Goal: Task Accomplishment & Management: Manage account settings

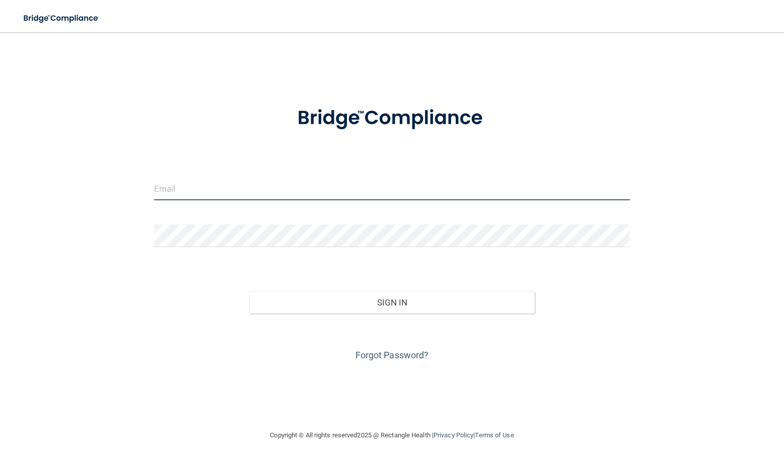
type input "[PERSON_NAME][EMAIL_ADDRESS][DOMAIN_NAME]"
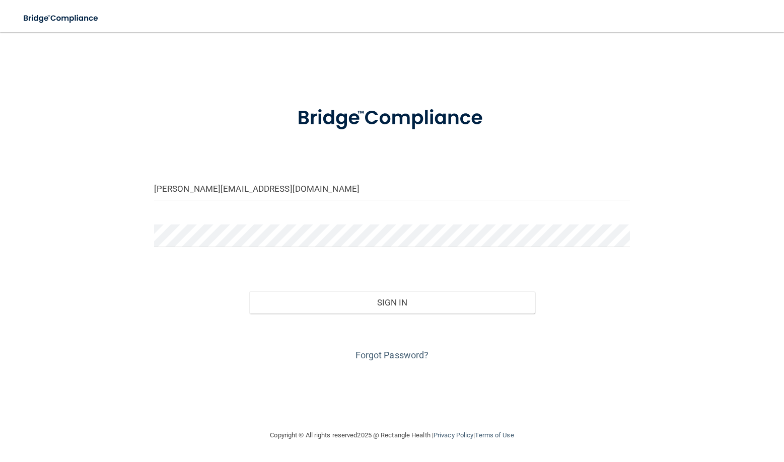
click at [314, 314] on div "Forgot Password?" at bounding box center [391, 339] width 491 height 50
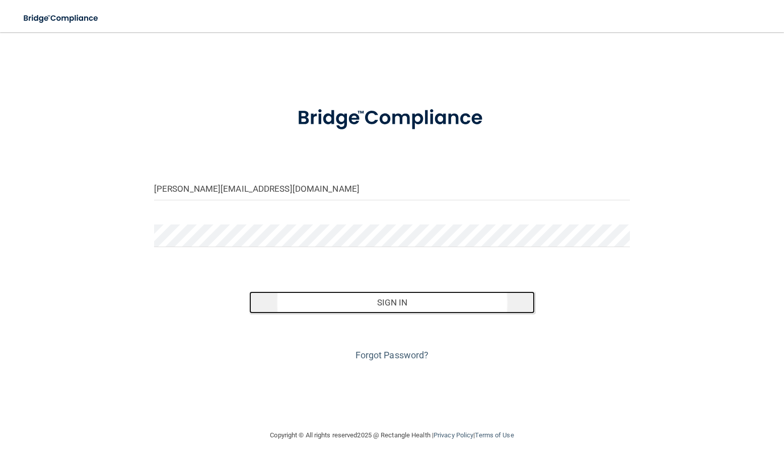
click at [313, 306] on button "Sign In" at bounding box center [391, 302] width 285 height 22
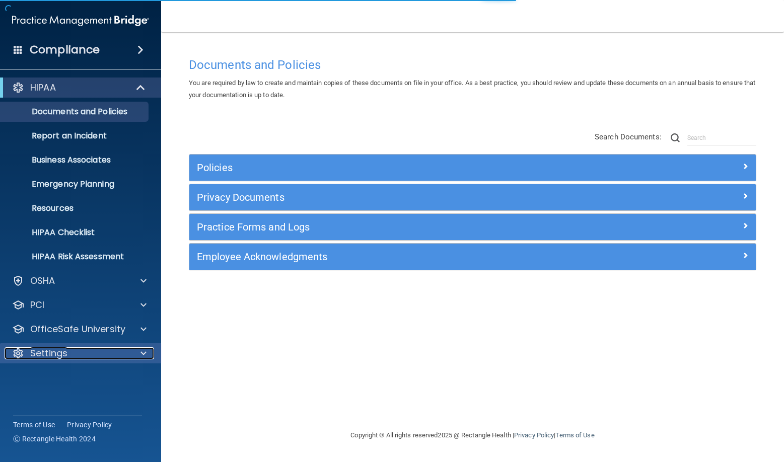
click at [70, 349] on div "Settings" at bounding box center [67, 353] width 125 height 12
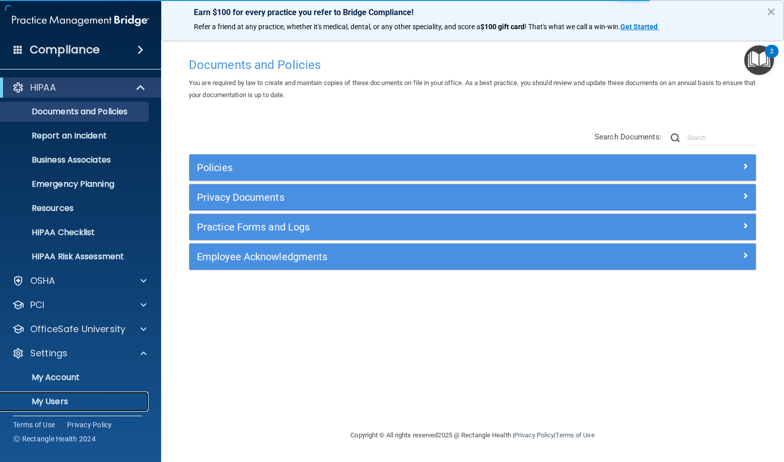
click at [59, 397] on p "My Users" at bounding box center [75, 402] width 137 height 10
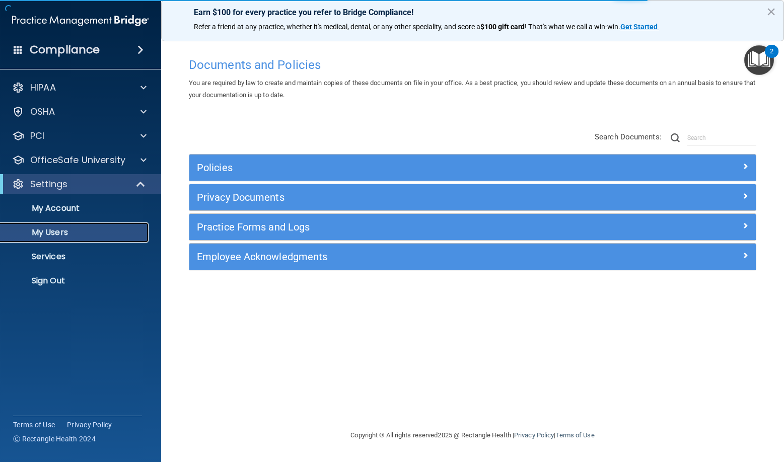
select select "20"
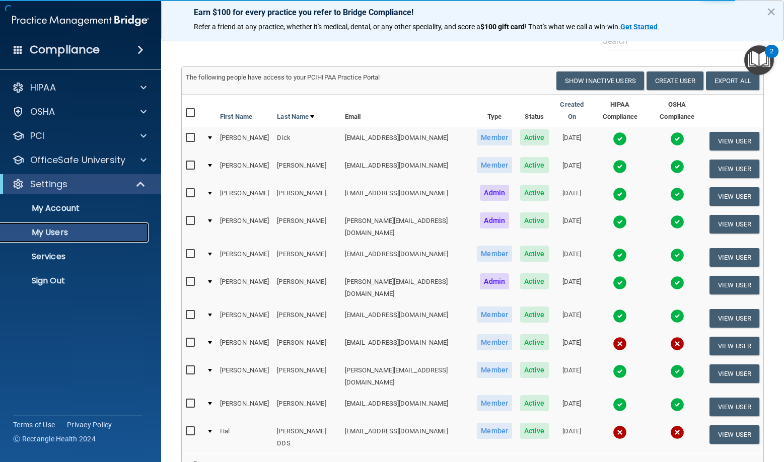
scroll to position [50, 0]
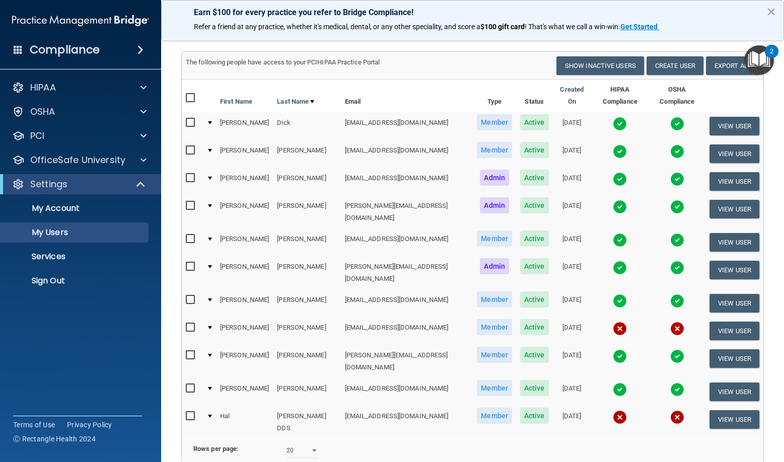
click at [215, 406] on td at bounding box center [209, 422] width 14 height 33
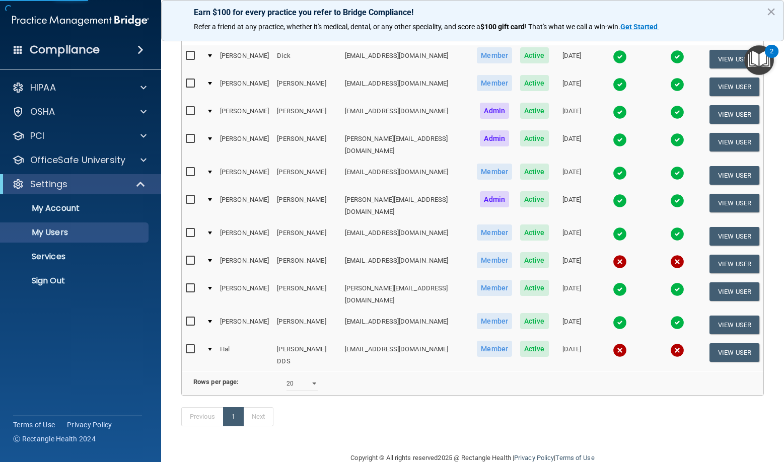
scroll to position [122, 0]
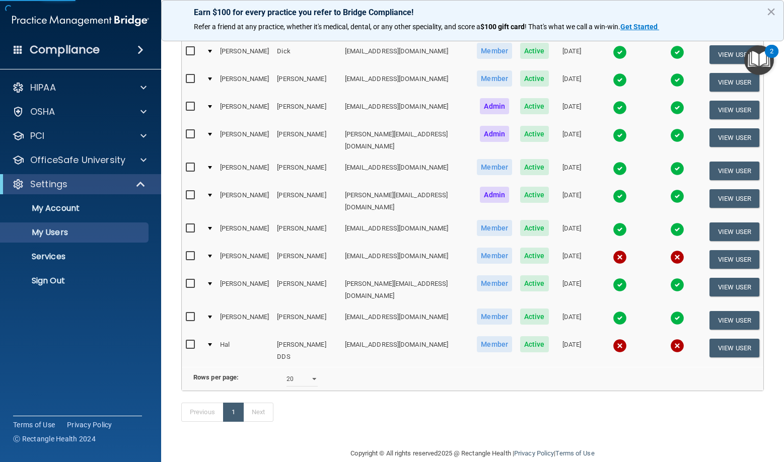
click at [215, 334] on td at bounding box center [209, 350] width 14 height 33
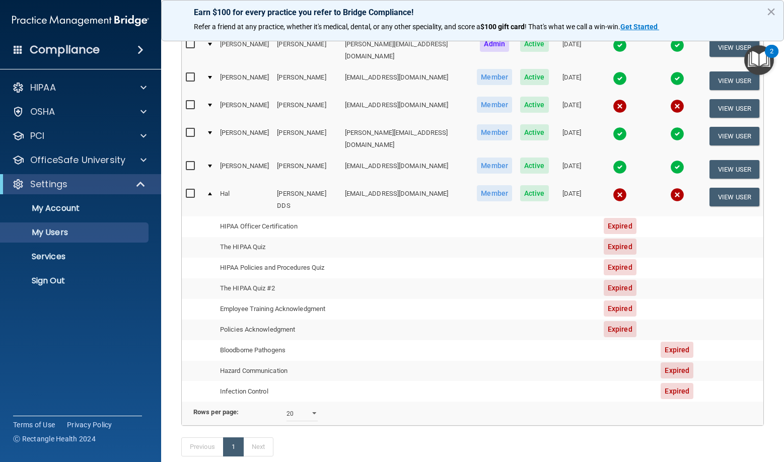
scroll to position [172, 0]
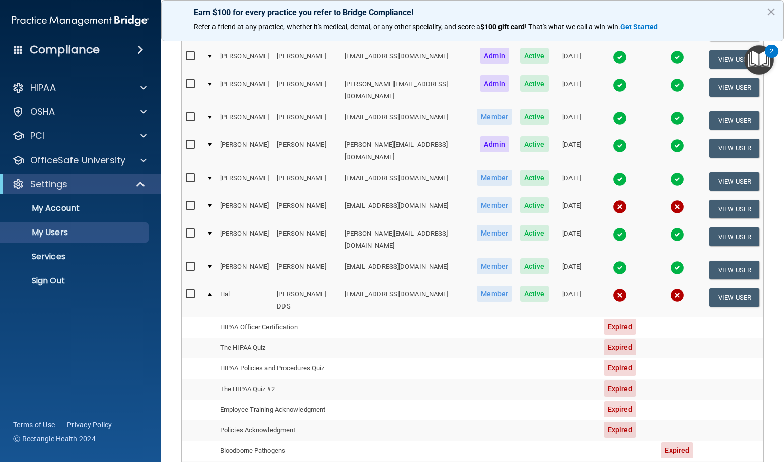
click at [211, 204] on div at bounding box center [210, 205] width 4 height 3
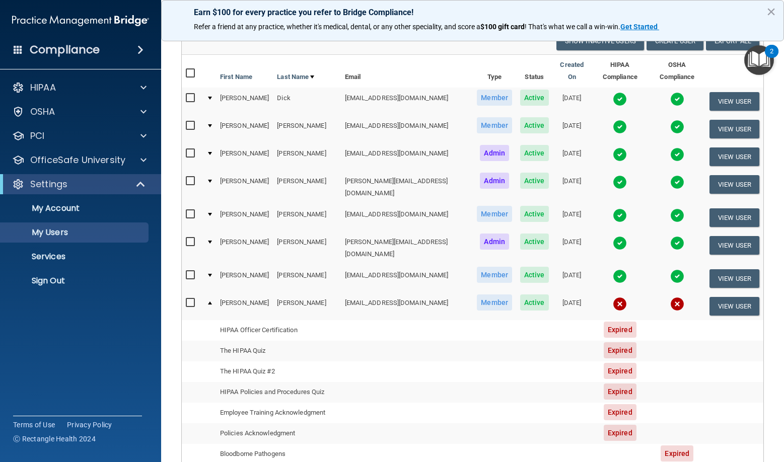
scroll to position [222, 0]
